Goal: Task Accomplishment & Management: Manage account settings

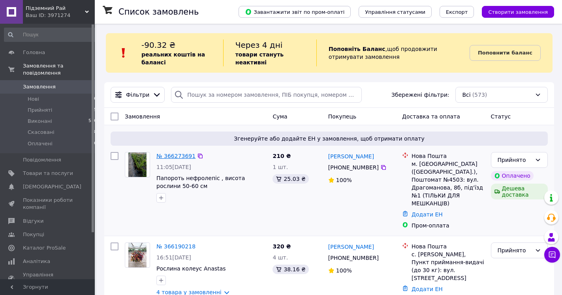
click at [172, 158] on link "№ 366273691" at bounding box center [175, 156] width 39 height 6
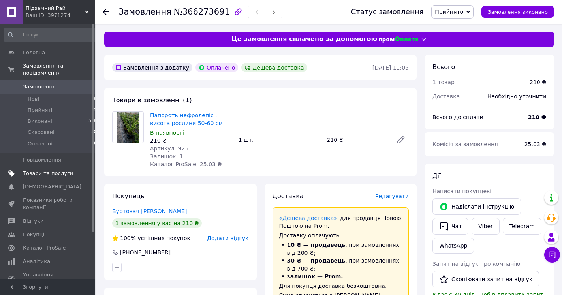
click at [45, 170] on span "Товари та послуги" at bounding box center [48, 173] width 50 height 7
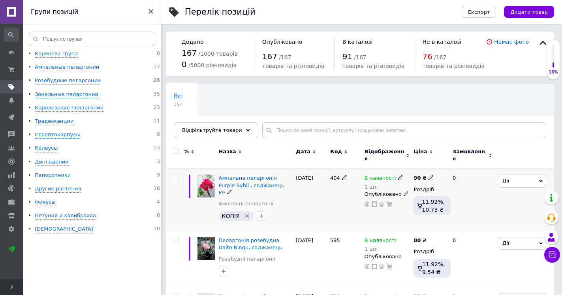
click at [245, 213] on icon "Видалити мітку" at bounding box center [247, 216] width 6 height 6
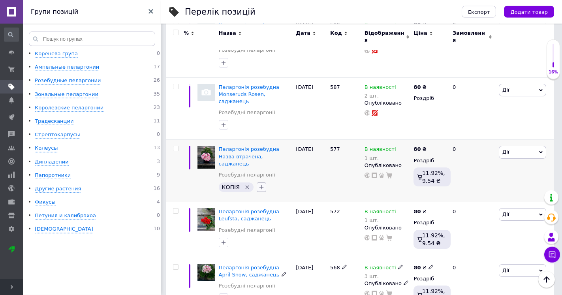
scroll to position [242, 0]
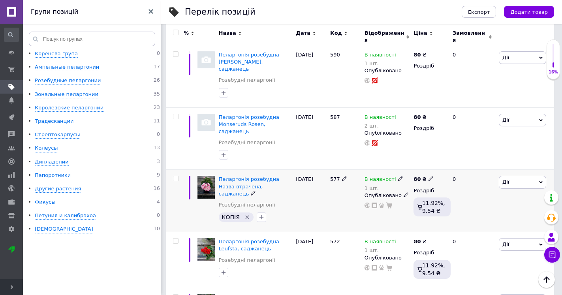
click at [245, 214] on icon "Видалити мітку" at bounding box center [247, 217] width 6 height 6
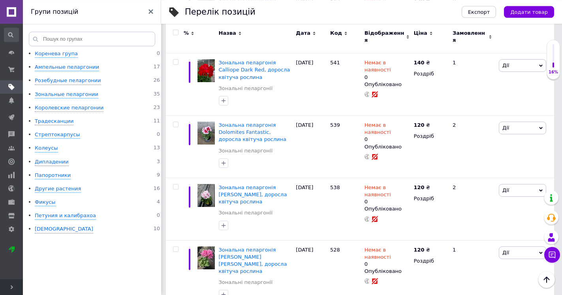
scroll to position [3424, 0]
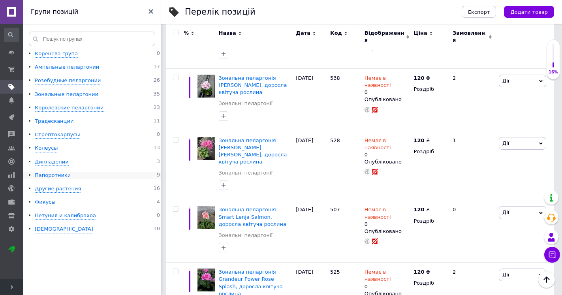
click at [57, 175] on div "Папоротники" at bounding box center [53, 176] width 36 height 8
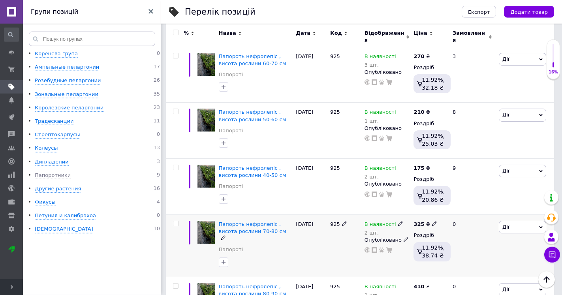
scroll to position [120, 0]
